Goal: Transaction & Acquisition: Purchase product/service

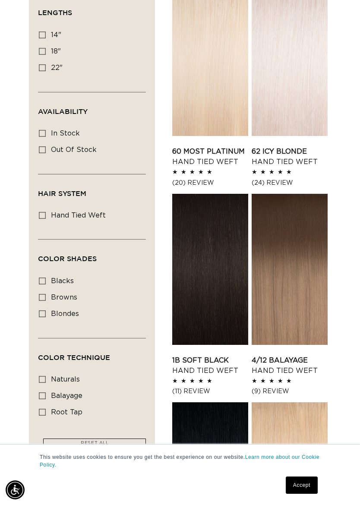
click at [49, 314] on label "blondes blondes (11 products)" at bounding box center [89, 314] width 101 height 16
click at [46, 314] on input "blondes blondes (11 products)" at bounding box center [42, 314] width 7 height 7
checkbox input "true"
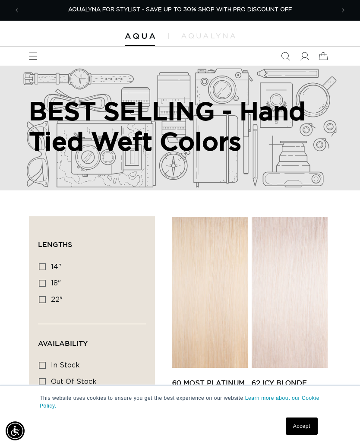
click at [48, 303] on label "22" 22" (6 products)" at bounding box center [89, 300] width 101 height 16
click at [46, 303] on input "22" 22" (6 products)" at bounding box center [42, 299] width 7 height 7
checkbox input "true"
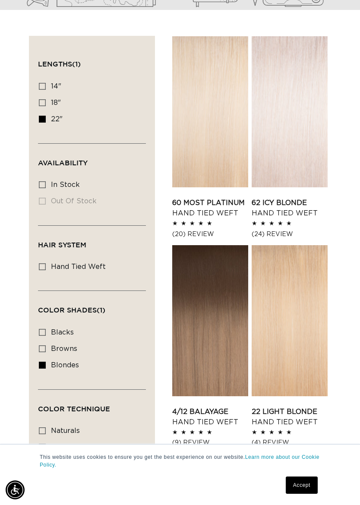
click at [226, 407] on link "4/12 Balayage Hand Tied Weft" at bounding box center [210, 417] width 76 height 21
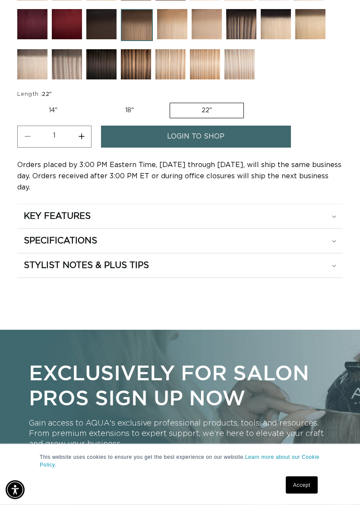
scroll to position [687, 0]
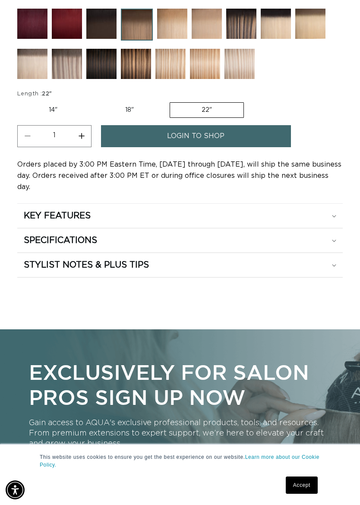
click at [328, 260] on div "STYLIST NOTES & PLUS TIPS" at bounding box center [180, 265] width 313 height 11
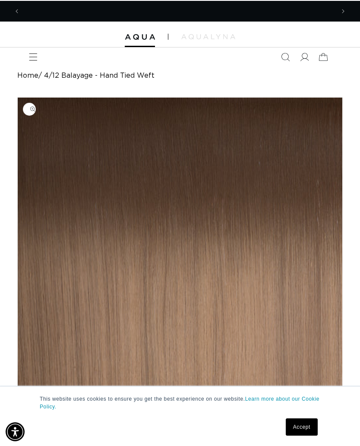
scroll to position [0, 0]
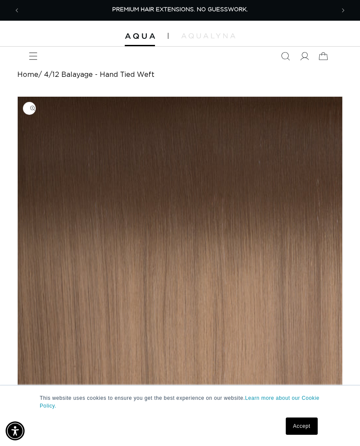
click at [37, 54] on icon "Menu" at bounding box center [33, 56] width 9 height 9
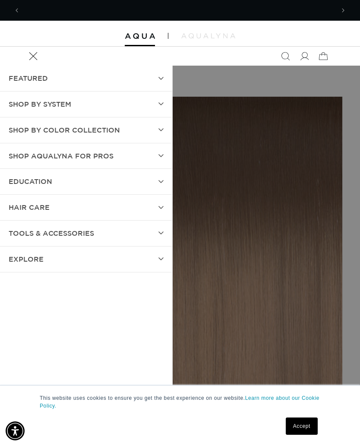
scroll to position [0, 315]
click at [157, 109] on summary "SHOP BY SYSTEM" at bounding box center [86, 104] width 172 height 25
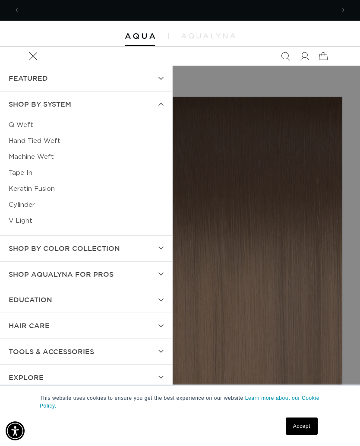
scroll to position [0, 0]
click at [26, 125] on link "Q Weft" at bounding box center [86, 125] width 155 height 16
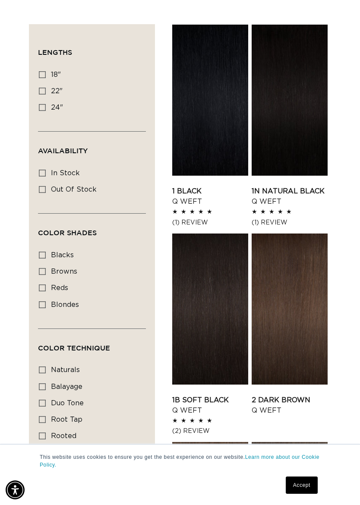
scroll to position [0, 629]
click at [46, 114] on label "24" 24" (5 products)" at bounding box center [89, 108] width 101 height 16
click at [46, 111] on input "24" 24" (5 products)" at bounding box center [42, 107] width 7 height 7
checkbox input "true"
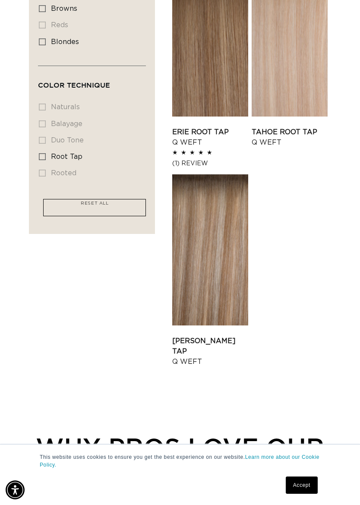
scroll to position [451, 0]
click at [229, 337] on link "Victoria Root Tap Q Weft" at bounding box center [210, 352] width 76 height 31
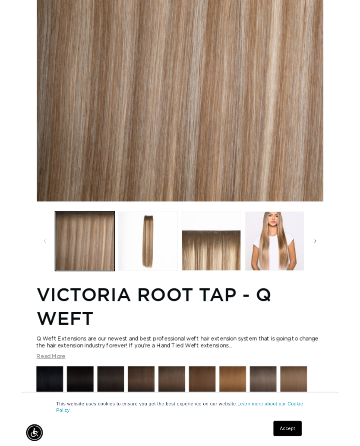
scroll to position [193, 0]
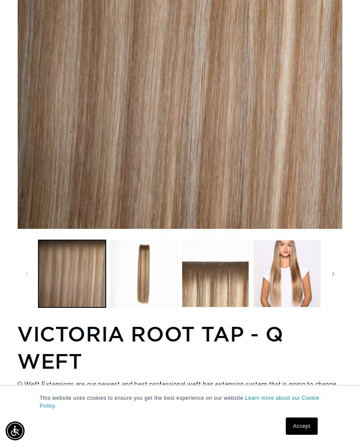
click at [296, 266] on button "Load image 4 in gallery view" at bounding box center [287, 273] width 67 height 67
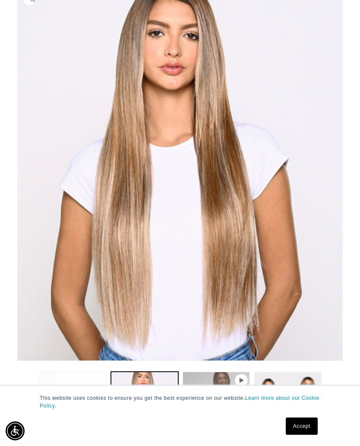
scroll to position [0, 629]
click at [292, 375] on button "Load image 5 in gallery view" at bounding box center [287, 405] width 67 height 67
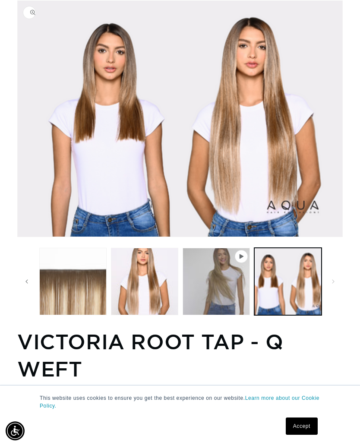
scroll to position [0, 0]
click at [240, 290] on button "Play video 1 in gallery view" at bounding box center [216, 281] width 67 height 67
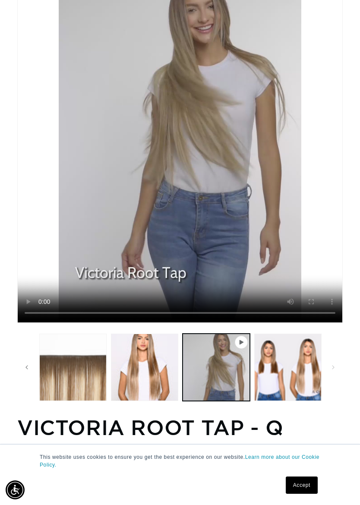
scroll to position [0, 143]
click at [82, 368] on button "Load image 3 in gallery view" at bounding box center [72, 367] width 67 height 67
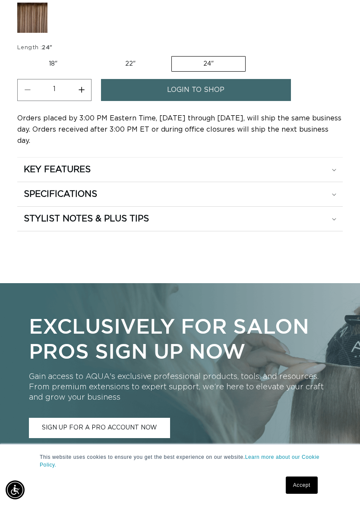
scroll to position [0, 0]
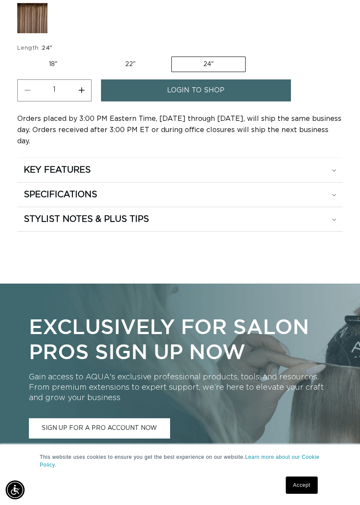
click at [302, 214] on div "STYLIST NOTES & PLUS TIPS" at bounding box center [180, 219] width 313 height 11
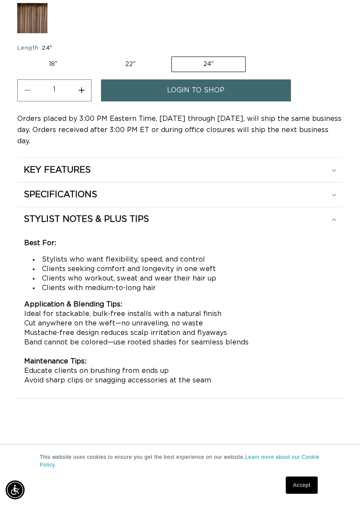
scroll to position [0, 315]
click at [335, 194] on icon at bounding box center [334, 195] width 4 height 3
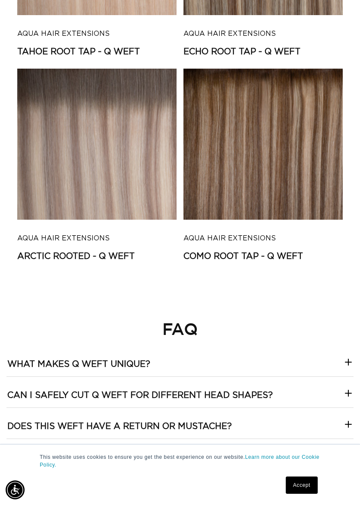
scroll to position [2581, 0]
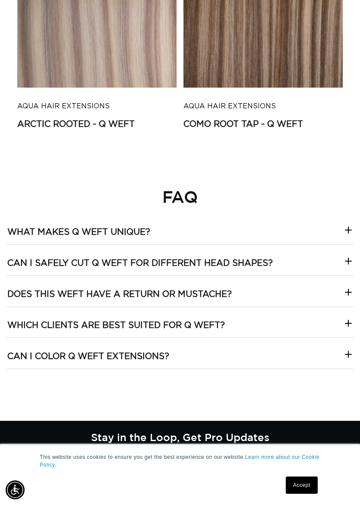
click at [346, 287] on icon at bounding box center [348, 292] width 10 height 10
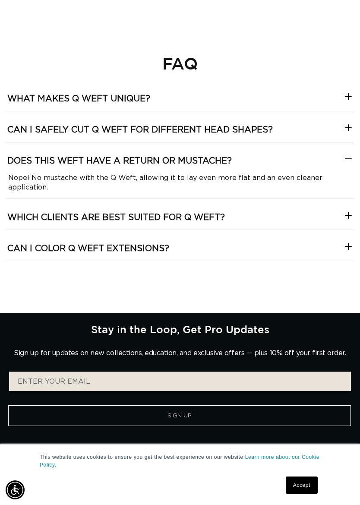
click at [349, 199] on Weft\?-template--18844261286116__collapsible_content_RjkbrX "Which clients are best suited for Q Weft?" at bounding box center [179, 214] width 347 height 31
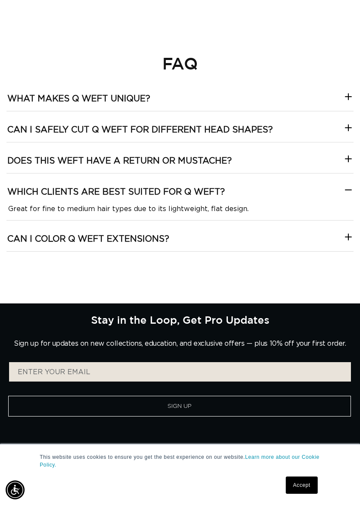
click at [338, 240] on extensions\?-template--18844261286116__collapsible_content_RjkbrX "Can I color Q Weft extensions?" at bounding box center [179, 236] width 347 height 31
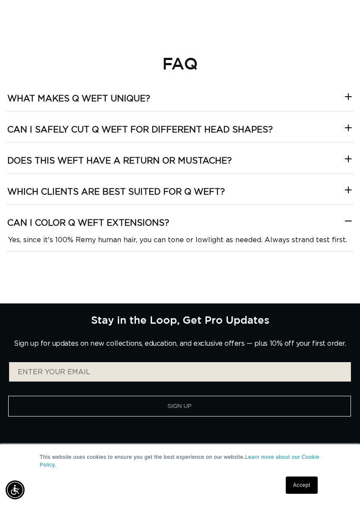
scroll to position [0, 629]
click at [347, 216] on icon at bounding box center [348, 221] width 10 height 10
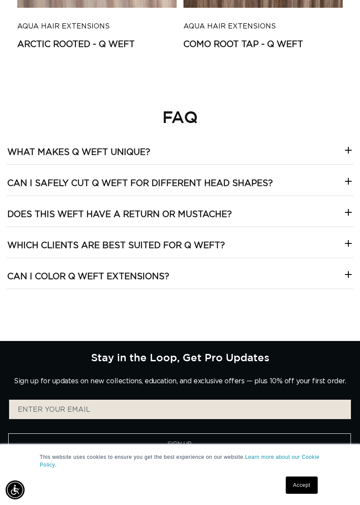
scroll to position [2512, 0]
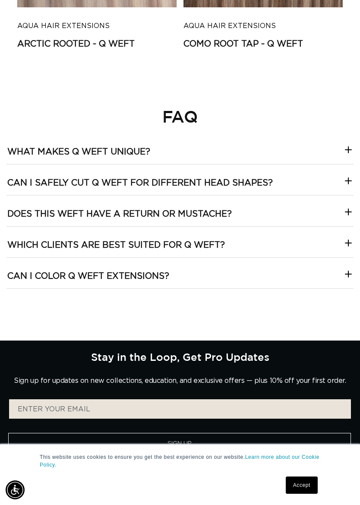
click at [345, 165] on shapes\?-template--18844261286116__collapsible_content_RjkbrX "Can I safely cut Q Weft for different head shapes?" at bounding box center [179, 180] width 347 height 31
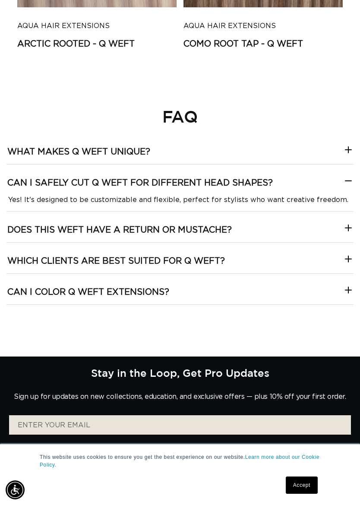
scroll to position [0, 0]
click at [347, 179] on div at bounding box center [348, 183] width 10 height 15
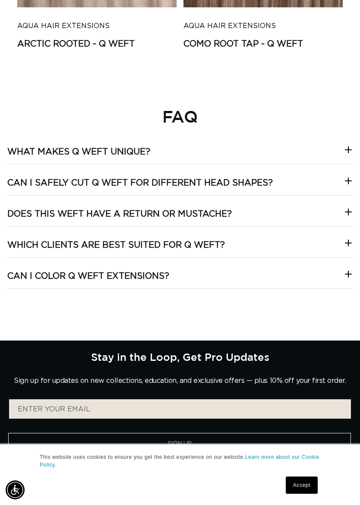
click at [347, 150] on icon at bounding box center [349, 150] width 6 height 0
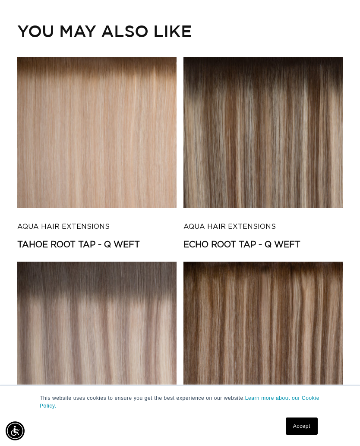
scroll to position [2105, 0]
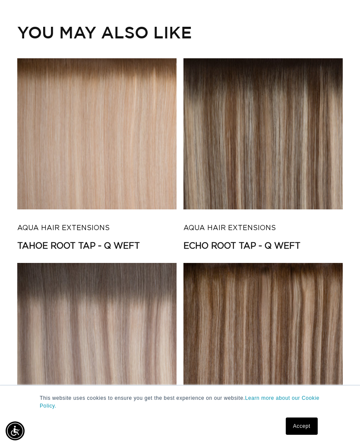
click at [323, 241] on link "Echo Root Tap - Q Weft" at bounding box center [263, 246] width 159 height 11
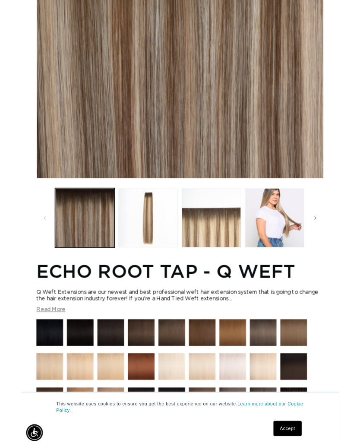
scroll to position [219, 0]
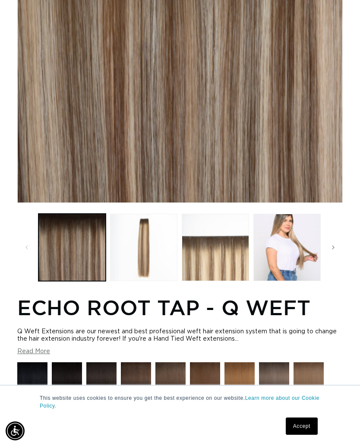
click at [302, 226] on button "Load image 4 in gallery view" at bounding box center [287, 247] width 67 height 67
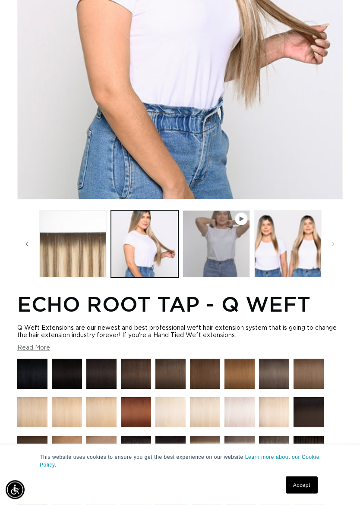
scroll to position [0, 0]
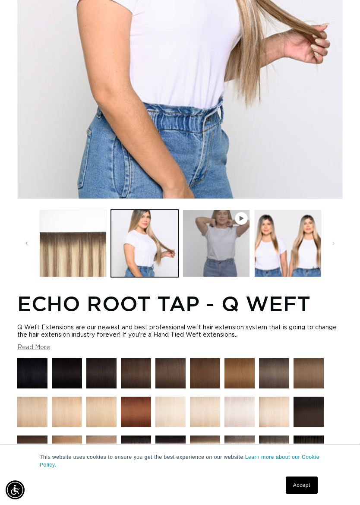
click at [299, 251] on button "Load image 5 in gallery view" at bounding box center [287, 243] width 67 height 67
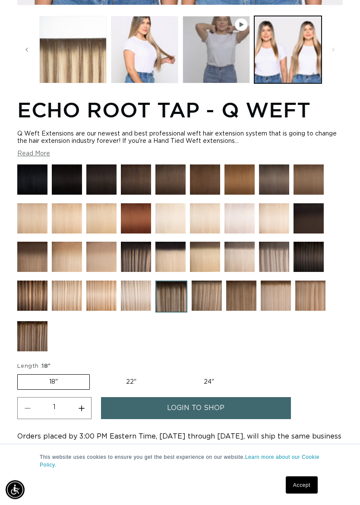
scroll to position [328, 0]
click at [204, 382] on label "24" Variant sold out or unavailable" at bounding box center [208, 382] width 73 height 15
click at [173, 373] on input "24" Variant sold out or unavailable" at bounding box center [172, 373] width 0 height 0
radio input "true"
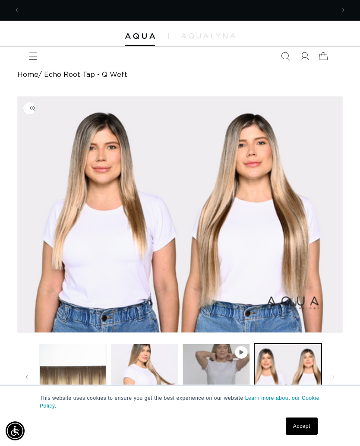
scroll to position [0, 315]
click at [223, 36] on img at bounding box center [208, 35] width 54 height 5
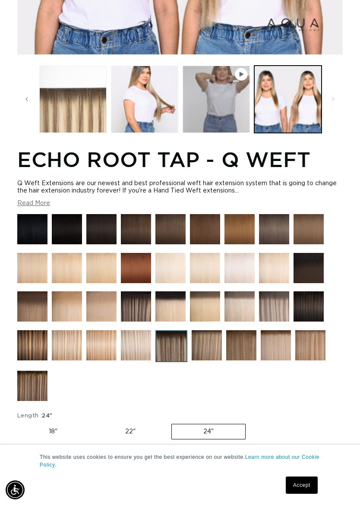
click at [36, 207] on button "Read More" at bounding box center [33, 203] width 33 height 7
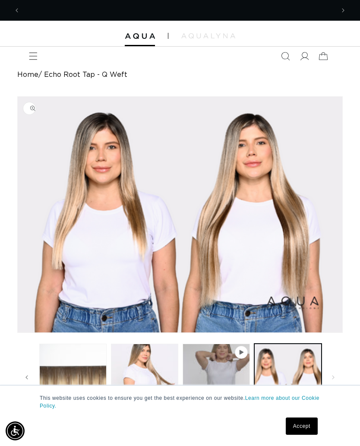
scroll to position [0, 629]
click at [37, 58] on icon "Menu" at bounding box center [33, 56] width 9 height 9
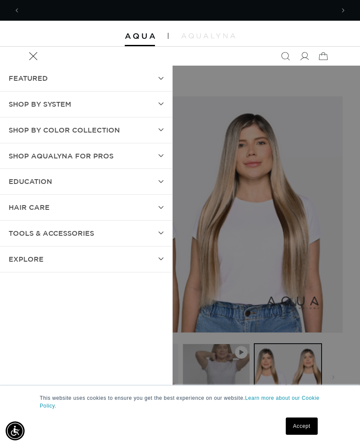
scroll to position [0, 0]
click at [157, 106] on summary "SHOP BY SYSTEM" at bounding box center [86, 104] width 172 height 25
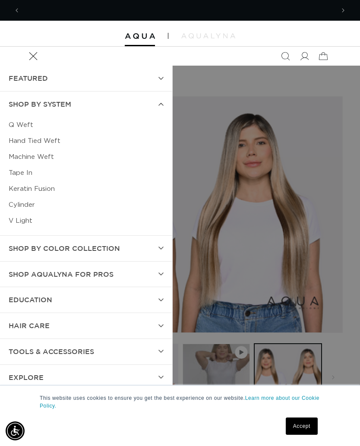
scroll to position [0, 315]
click at [31, 125] on link "Q Weft" at bounding box center [86, 125] width 155 height 16
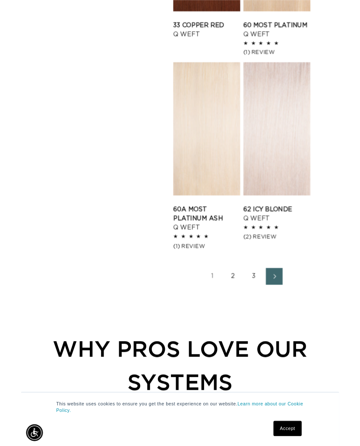
scroll to position [1605, 0]
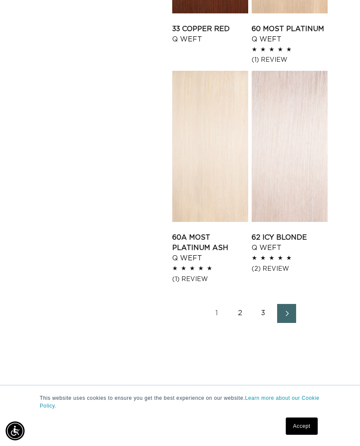
click at [260, 306] on link "3" at bounding box center [263, 313] width 19 height 19
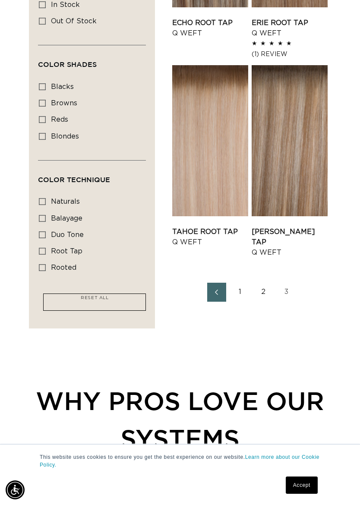
scroll to position [0, 629]
click at [46, 137] on label "blondes blondes (27 products)" at bounding box center [89, 137] width 101 height 16
click at [46, 137] on input "blondes blondes (27 products)" at bounding box center [42, 136] width 7 height 7
checkbox input "true"
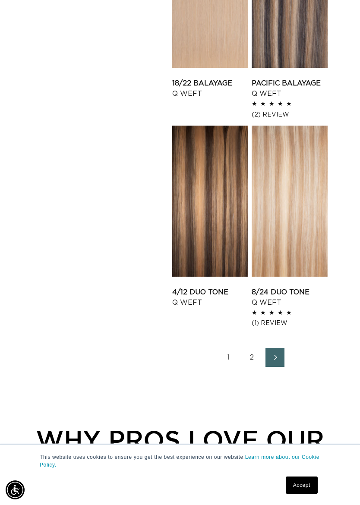
scroll to position [0, 315]
click at [278, 355] on icon "Next page" at bounding box center [275, 358] width 10 height 6
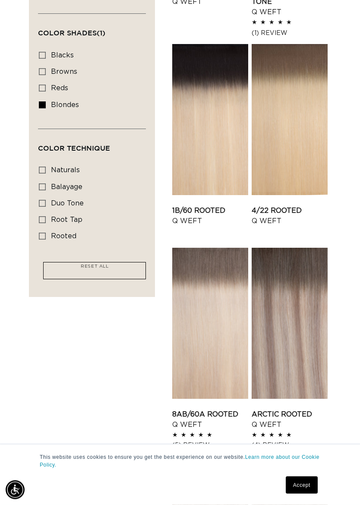
scroll to position [388, 0]
click at [295, 410] on link "Arctic Rooted Q Weft" at bounding box center [290, 420] width 76 height 21
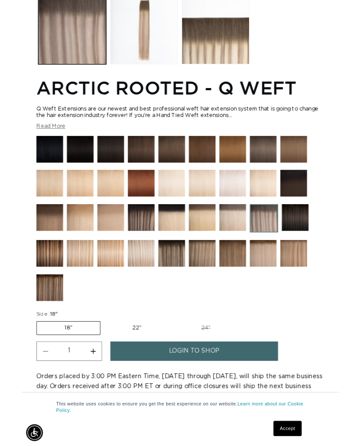
scroll to position [0, 629]
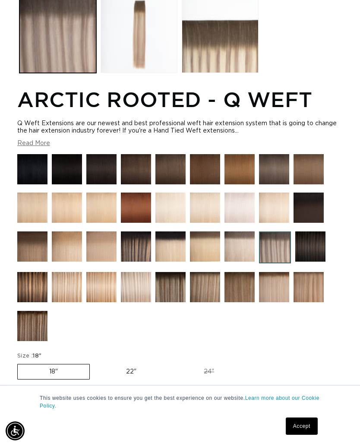
click at [310, 291] on img at bounding box center [309, 287] width 30 height 30
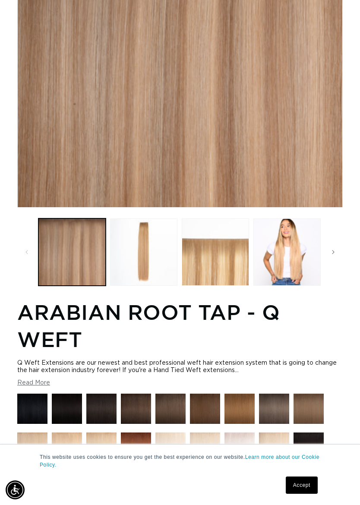
scroll to position [0, 315]
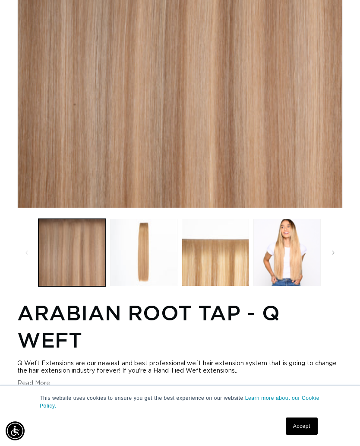
click at [298, 263] on button "Load image 4 in gallery view" at bounding box center [287, 252] width 67 height 67
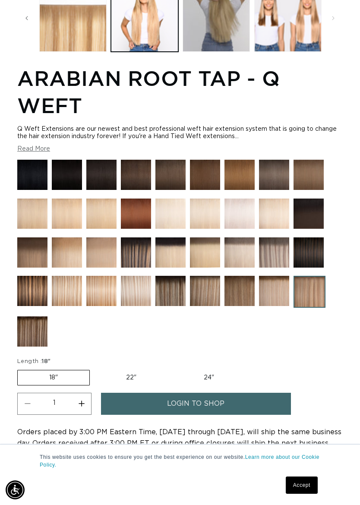
scroll to position [0, 629]
click at [208, 297] on img at bounding box center [205, 291] width 30 height 30
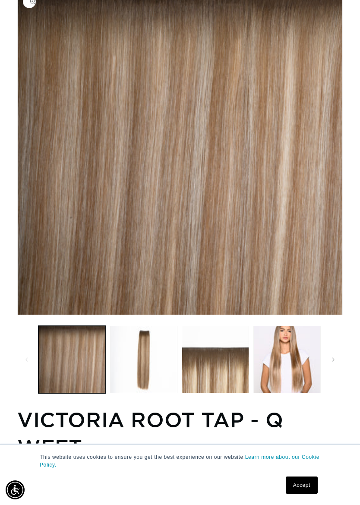
click at [293, 352] on button "Load image 4 in gallery view" at bounding box center [287, 359] width 67 height 67
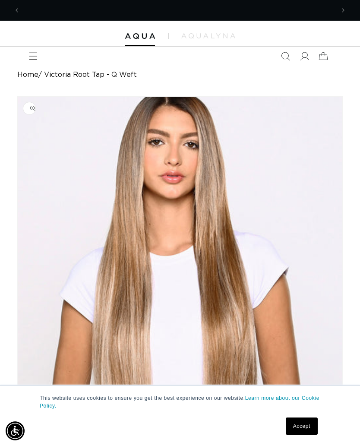
scroll to position [0, 315]
